Goal: Share content

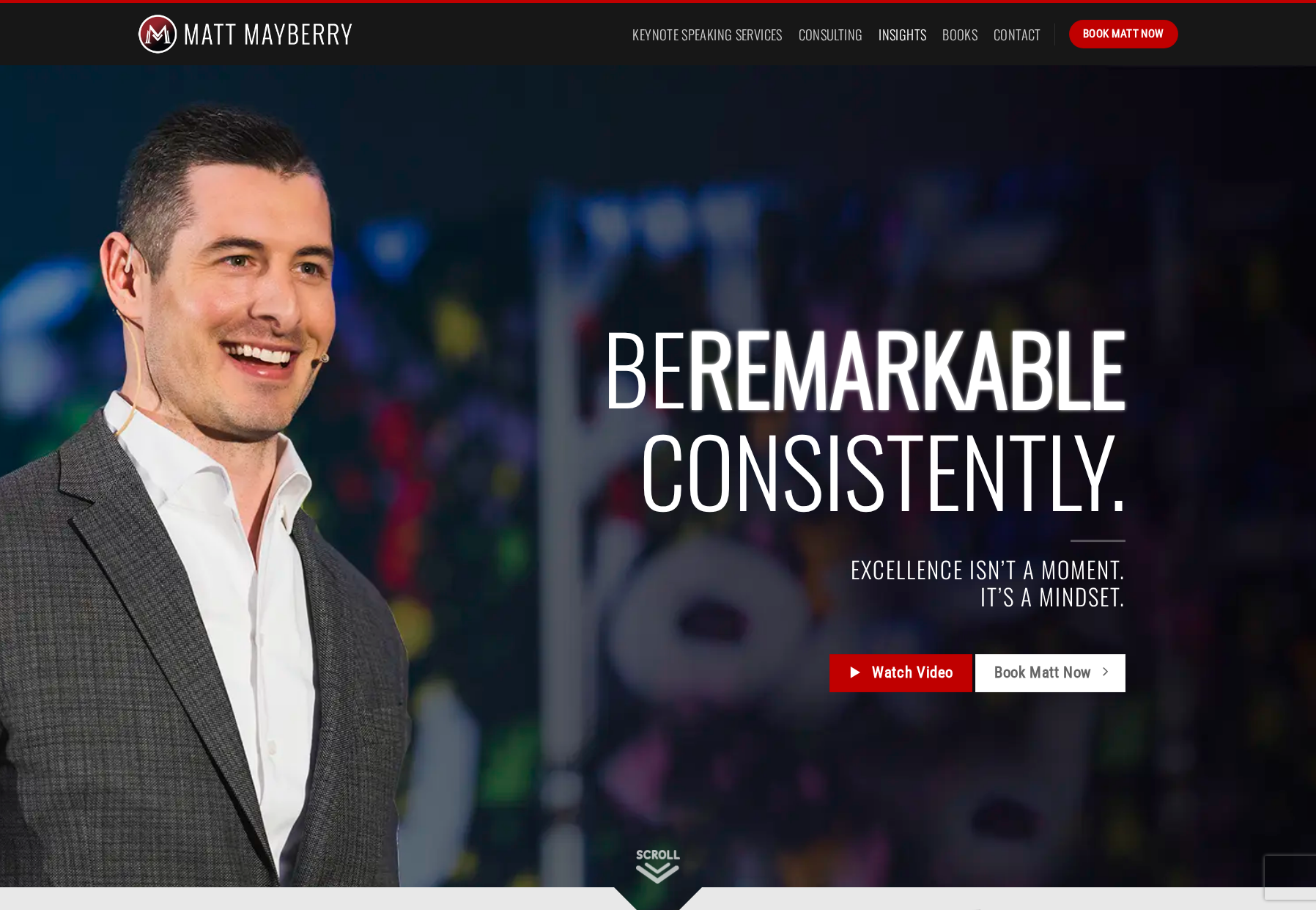
click at [902, 34] on link "Insights" at bounding box center [902, 35] width 48 height 26
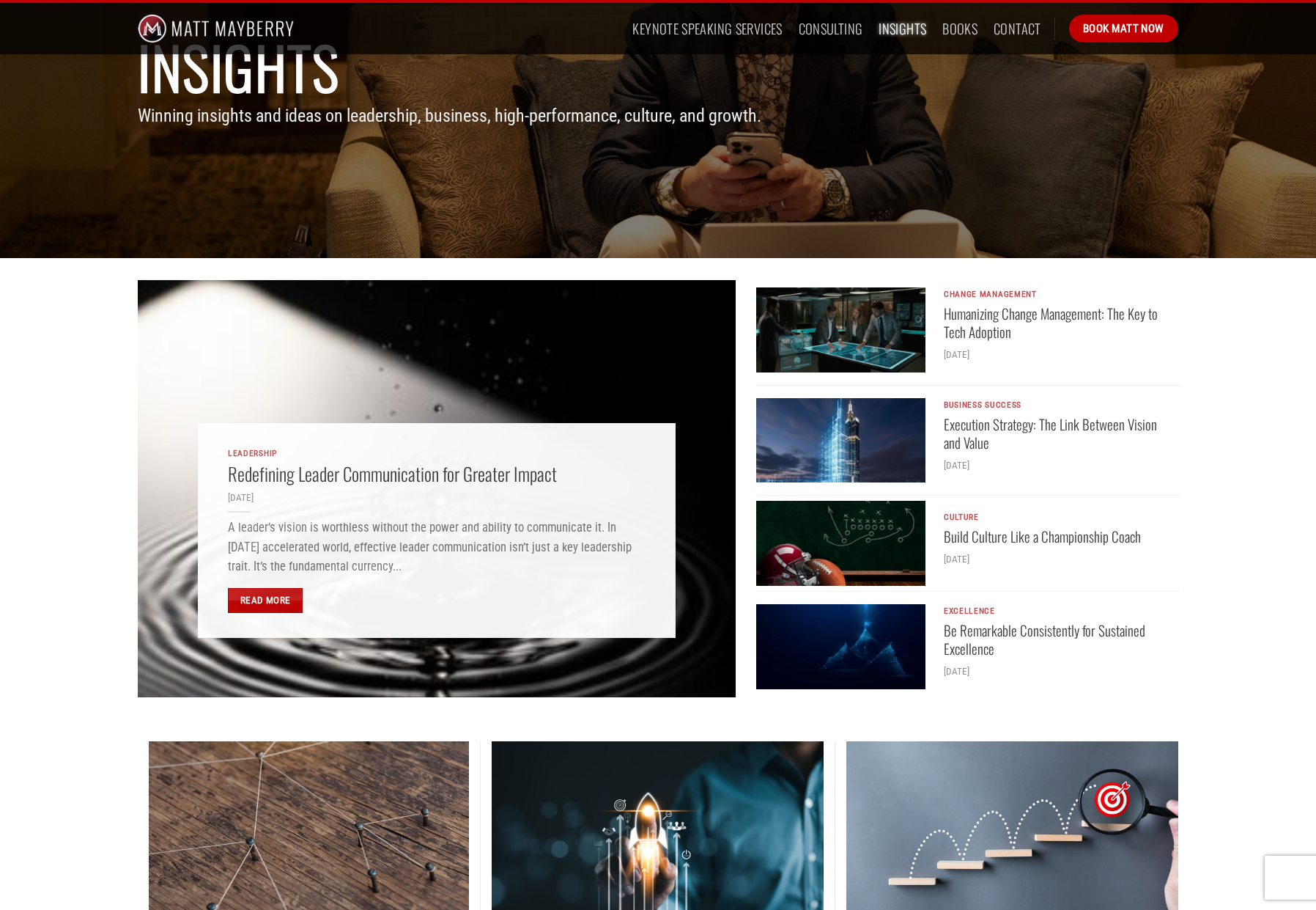
scroll to position [165, 0]
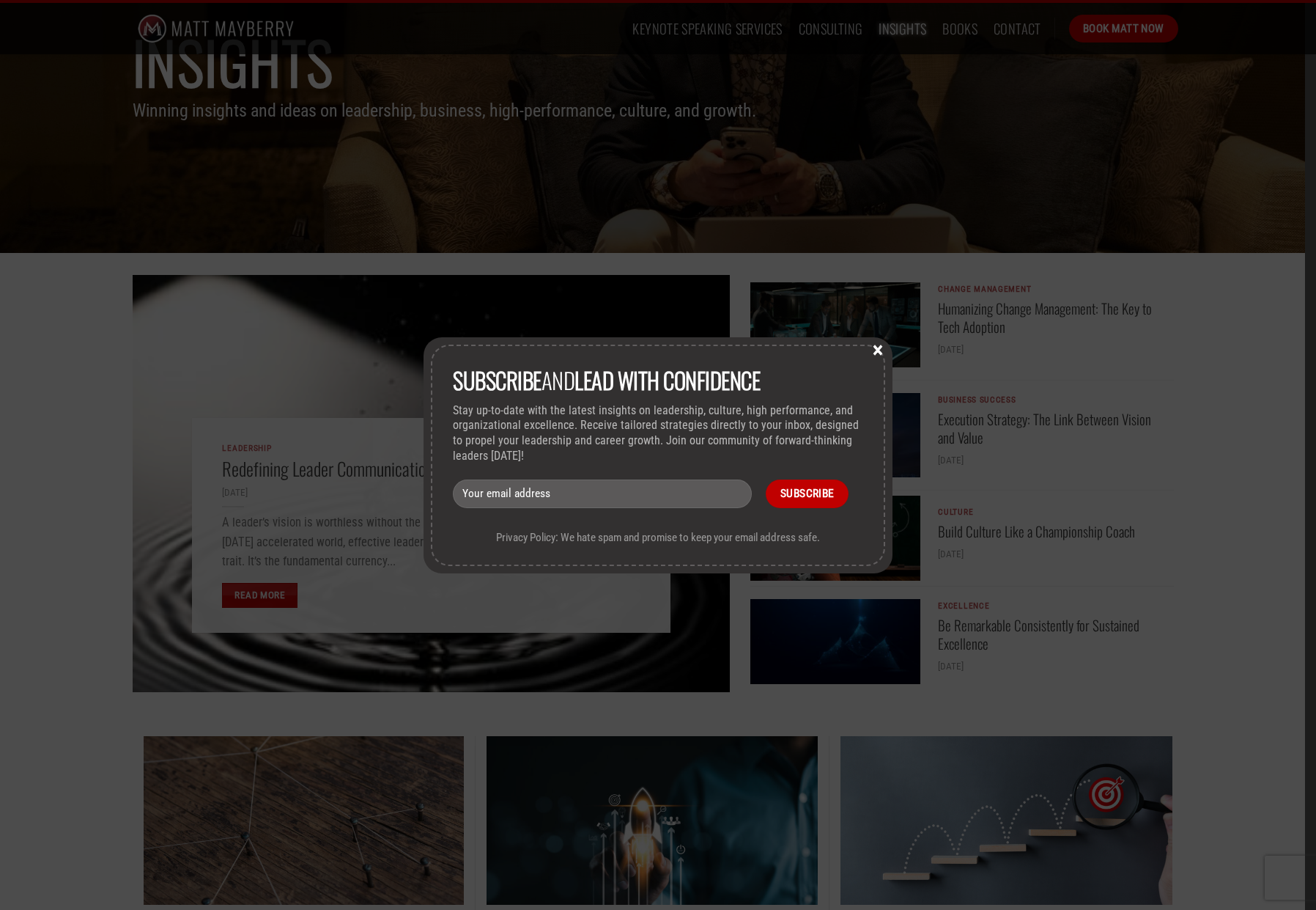
click at [880, 350] on button "×" at bounding box center [878, 349] width 22 height 13
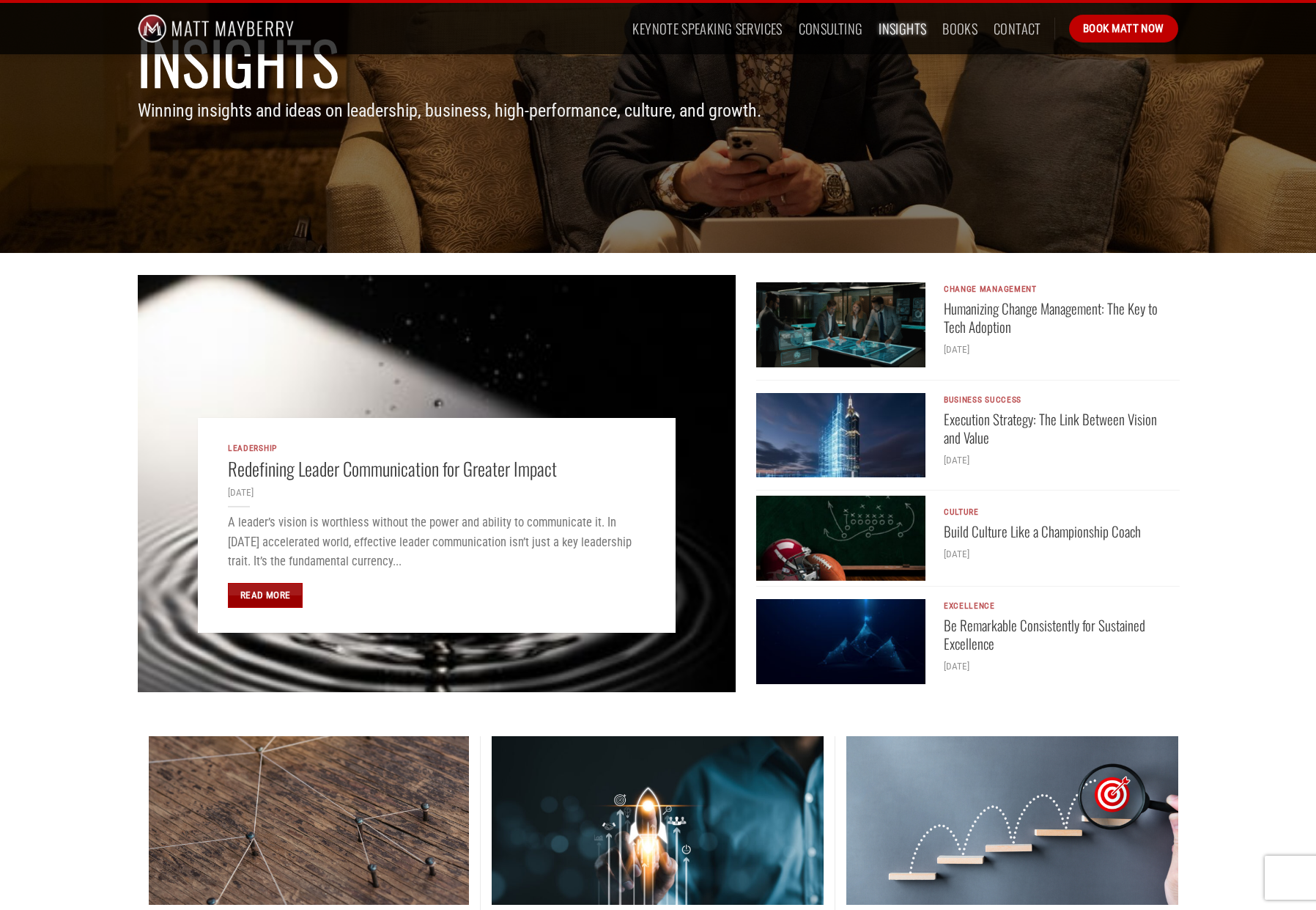
click at [268, 595] on link "Read More" at bounding box center [266, 595] width 75 height 25
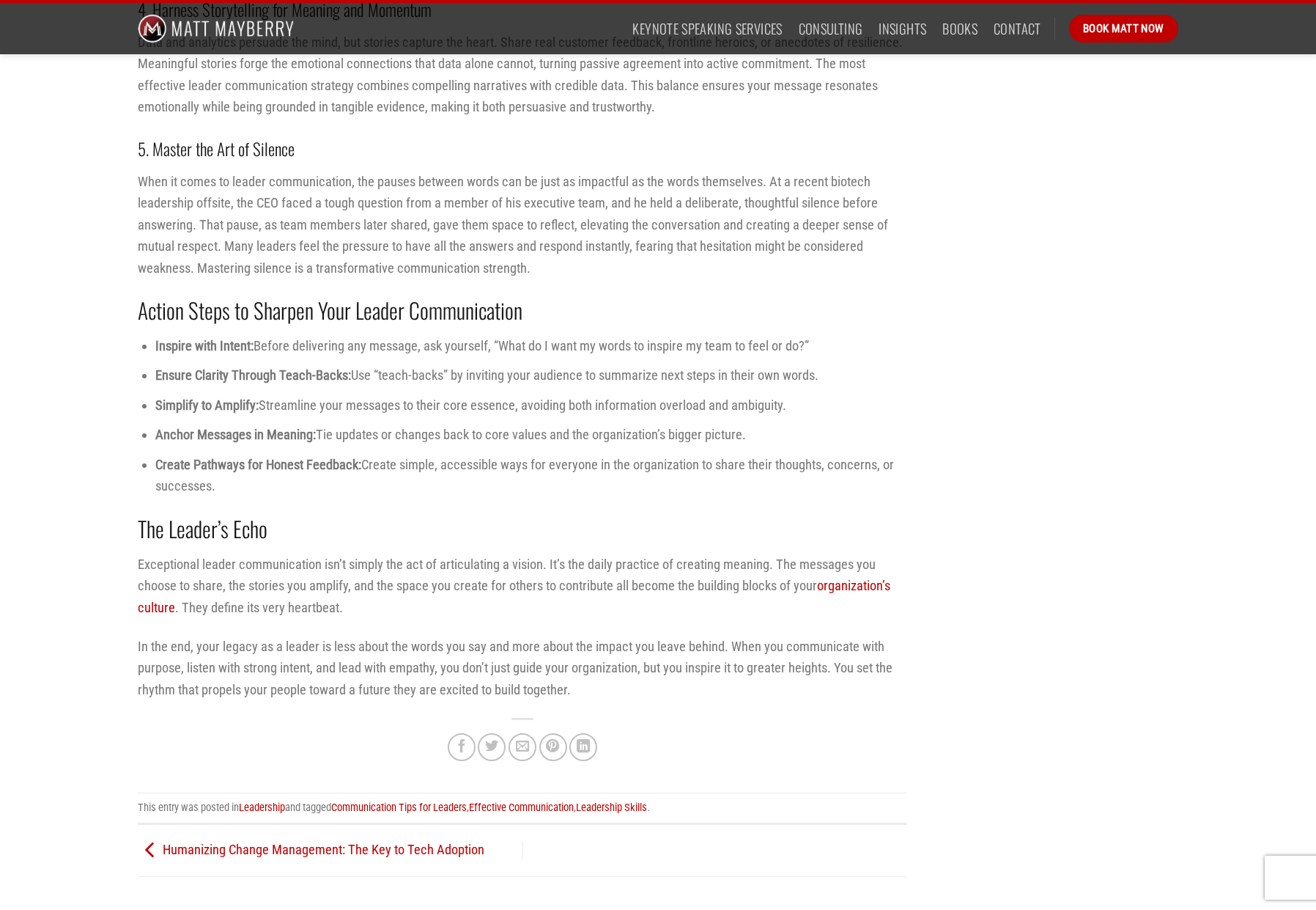
scroll to position [2369, 0]
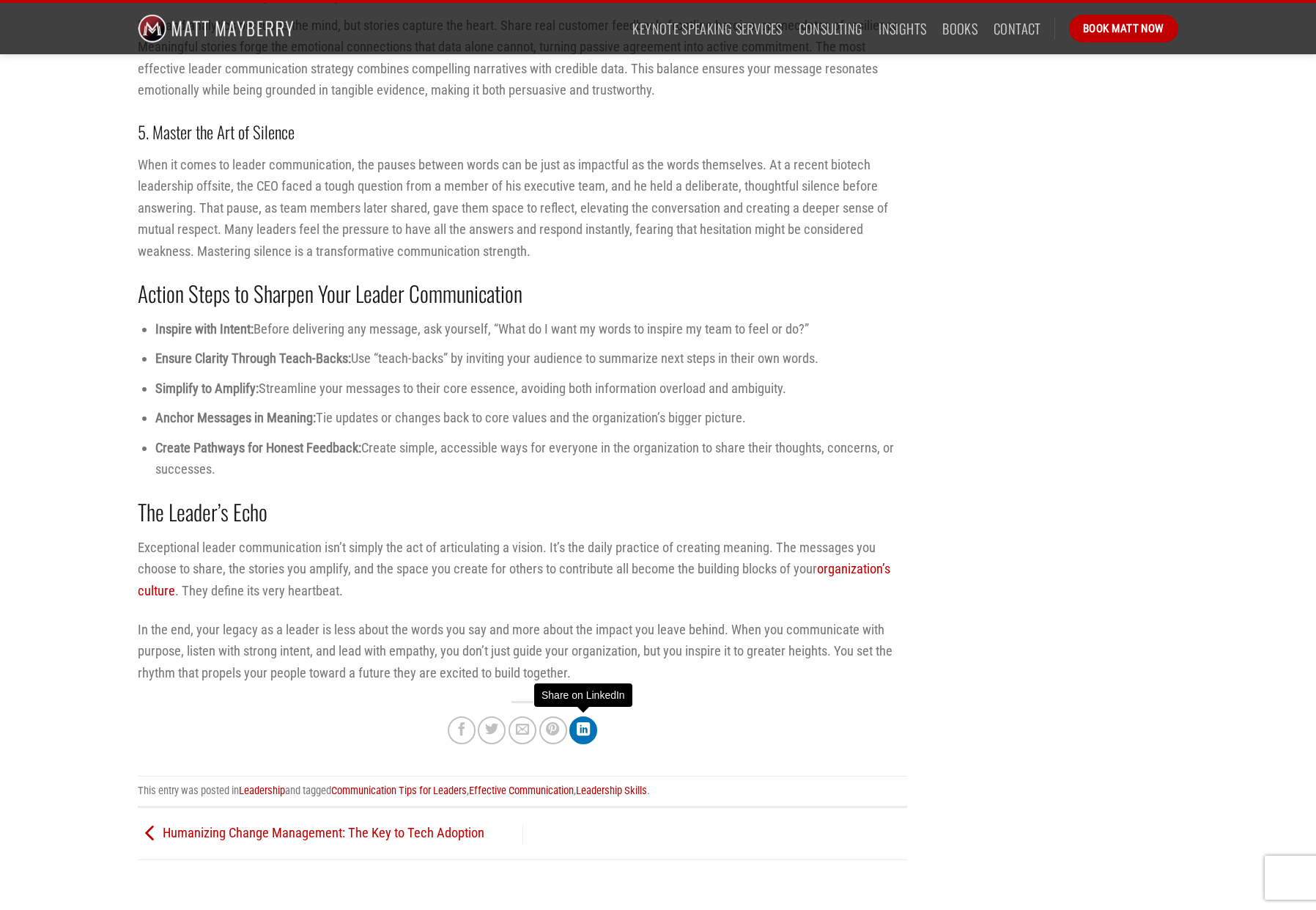
click at [587, 728] on icon "Share on LinkedIn" at bounding box center [583, 729] width 13 height 16
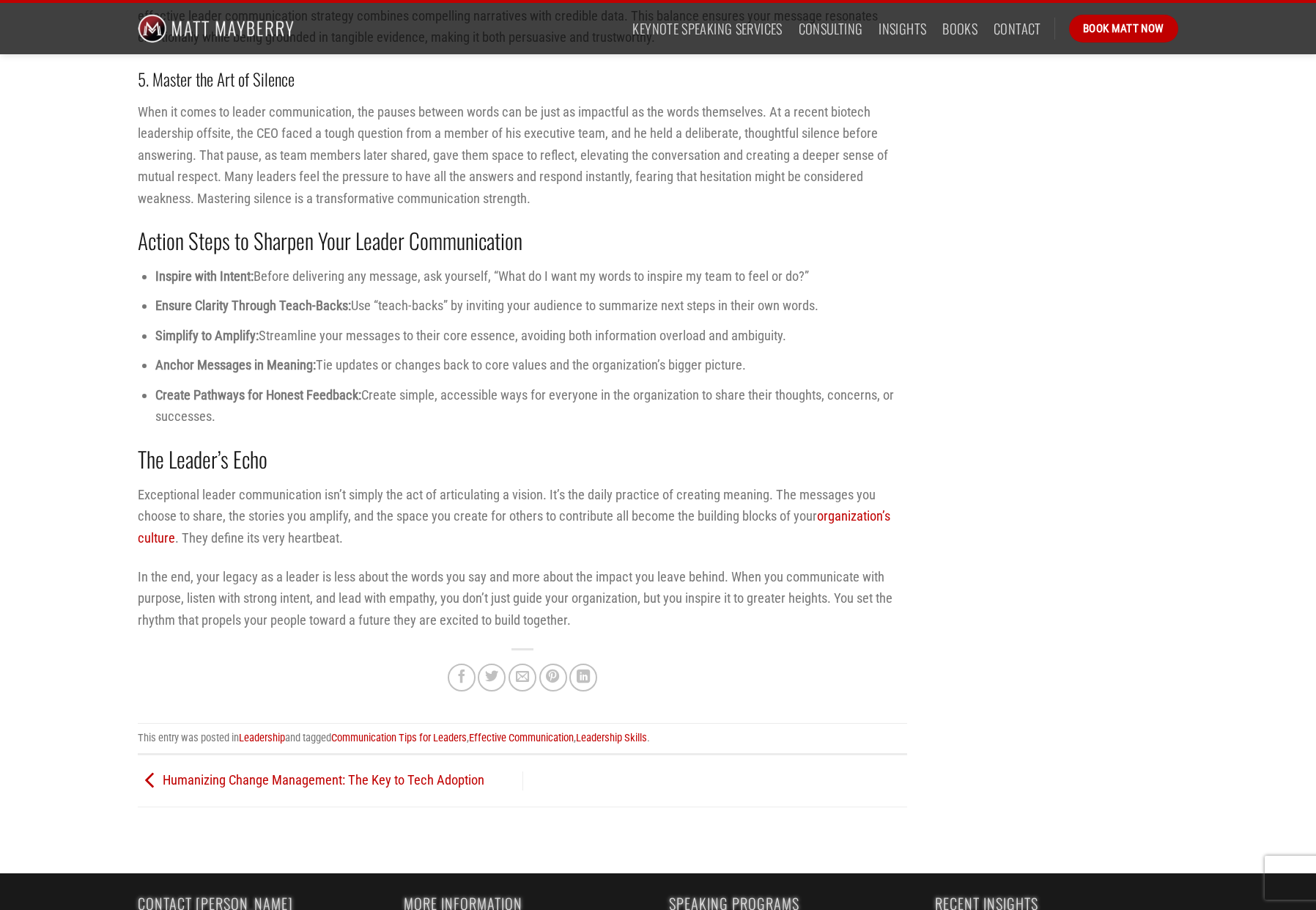
scroll to position [2686, 0]
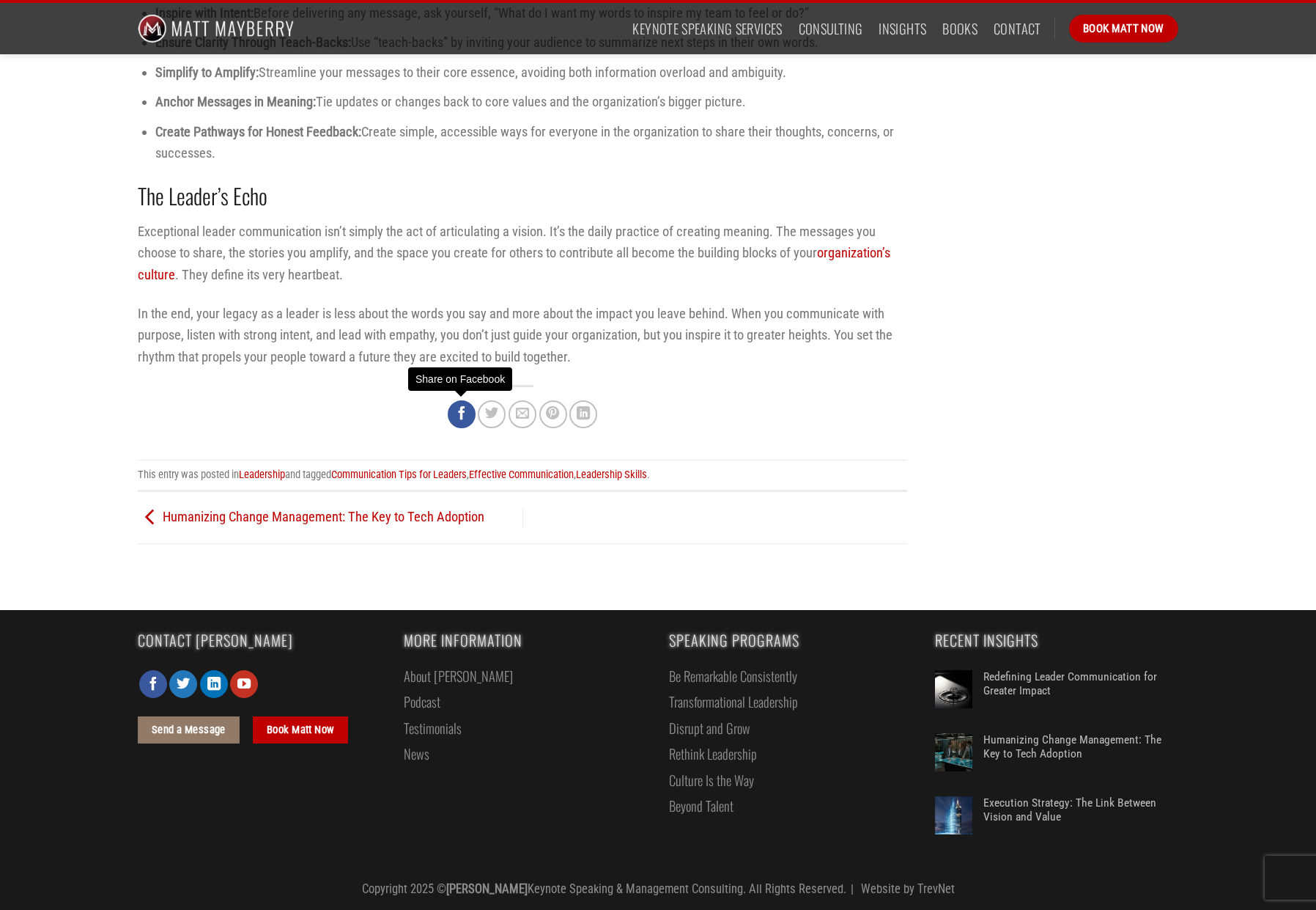
click at [463, 414] on icon "Share on Facebook" at bounding box center [462, 413] width 13 height 16
